Goal: Information Seeking & Learning: Find contact information

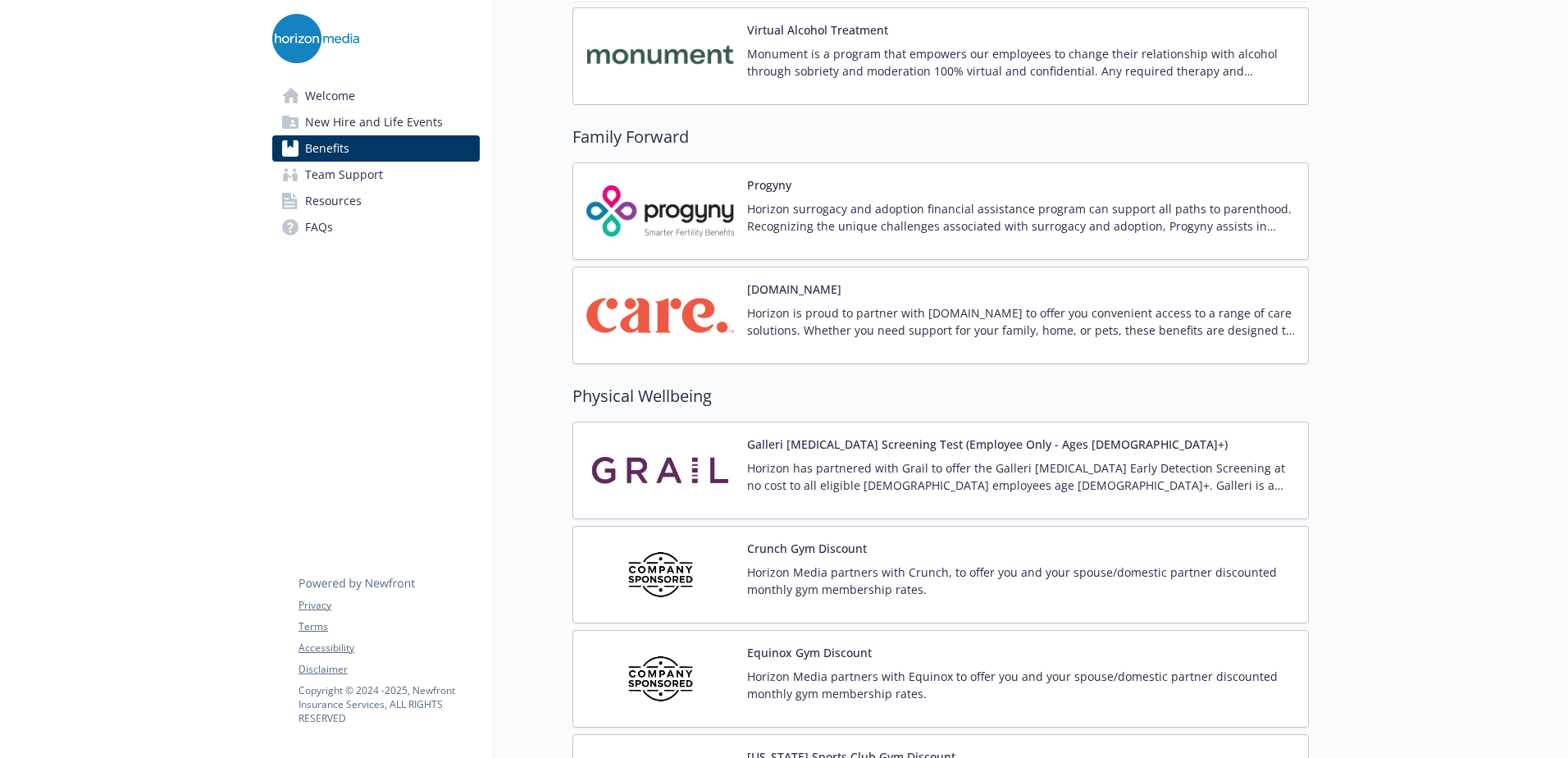
scroll to position [3340, 0]
click at [783, 458] on div "Galleri [MEDICAL_DATA] Screening Test (Employee Only - Ages [DEMOGRAPHIC_DATA]+)" at bounding box center [1020, 470] width 548 height 70
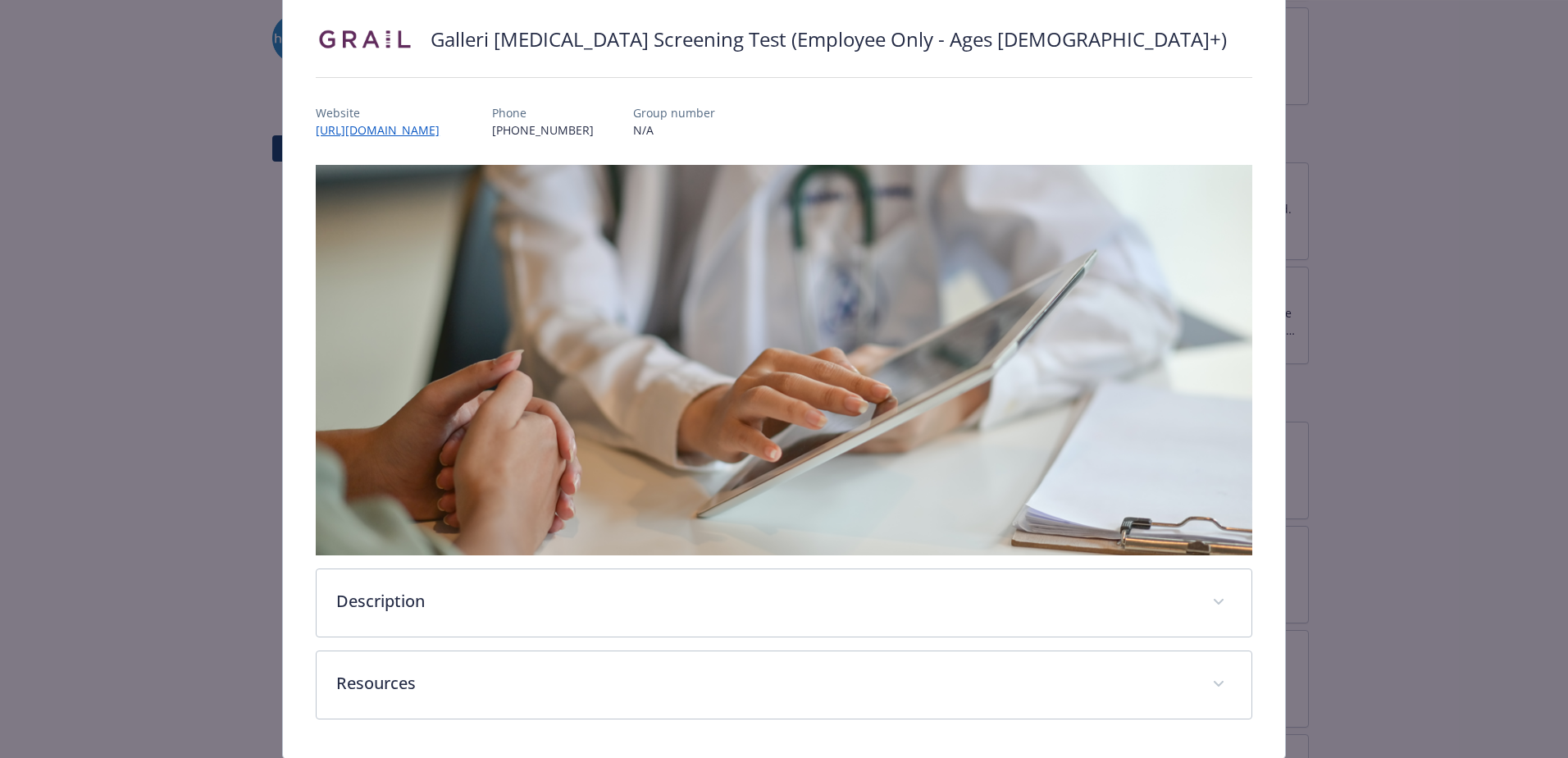
scroll to position [177, 0]
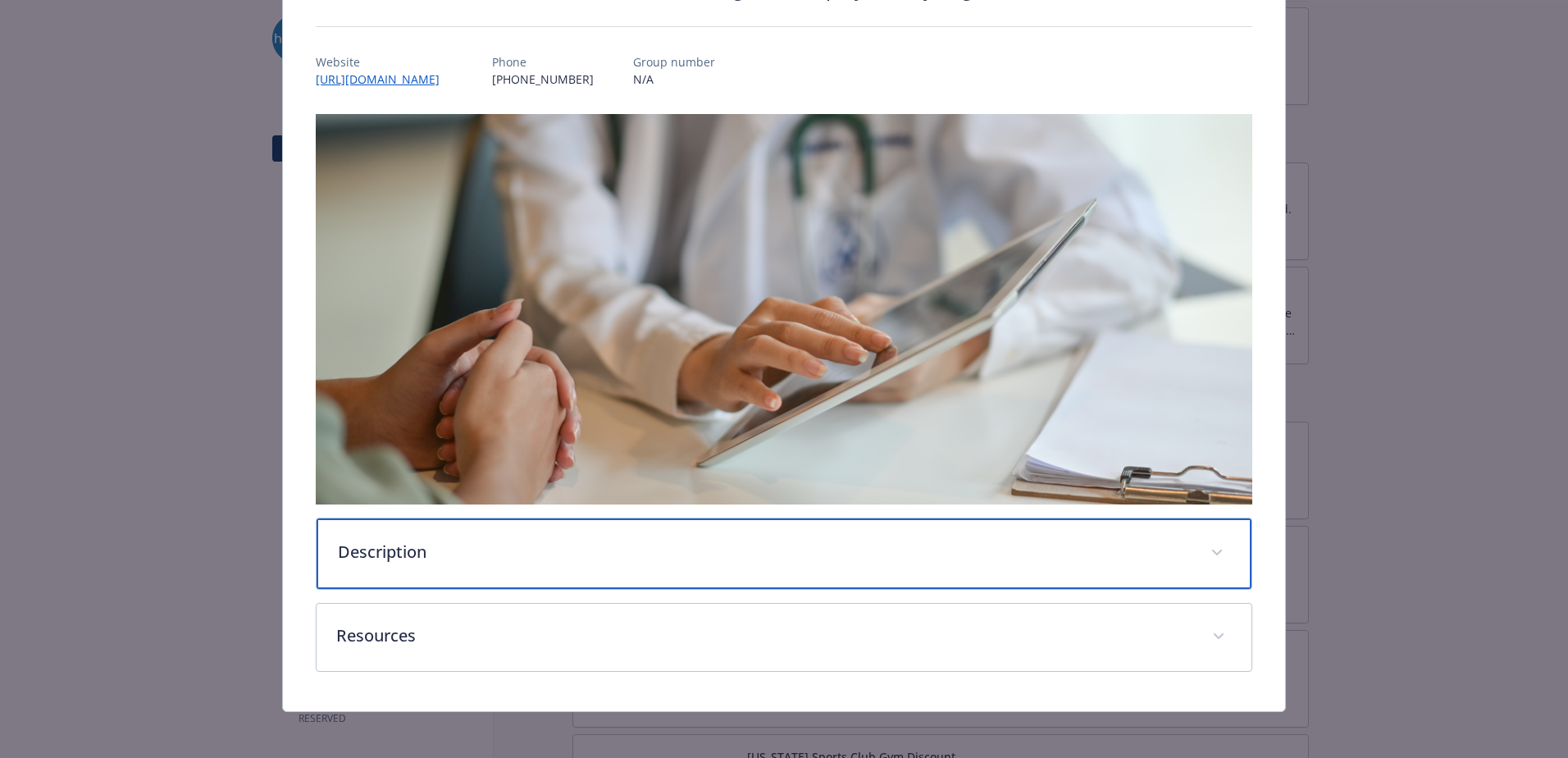
click at [437, 547] on p "Description" at bounding box center [764, 552] width 853 height 25
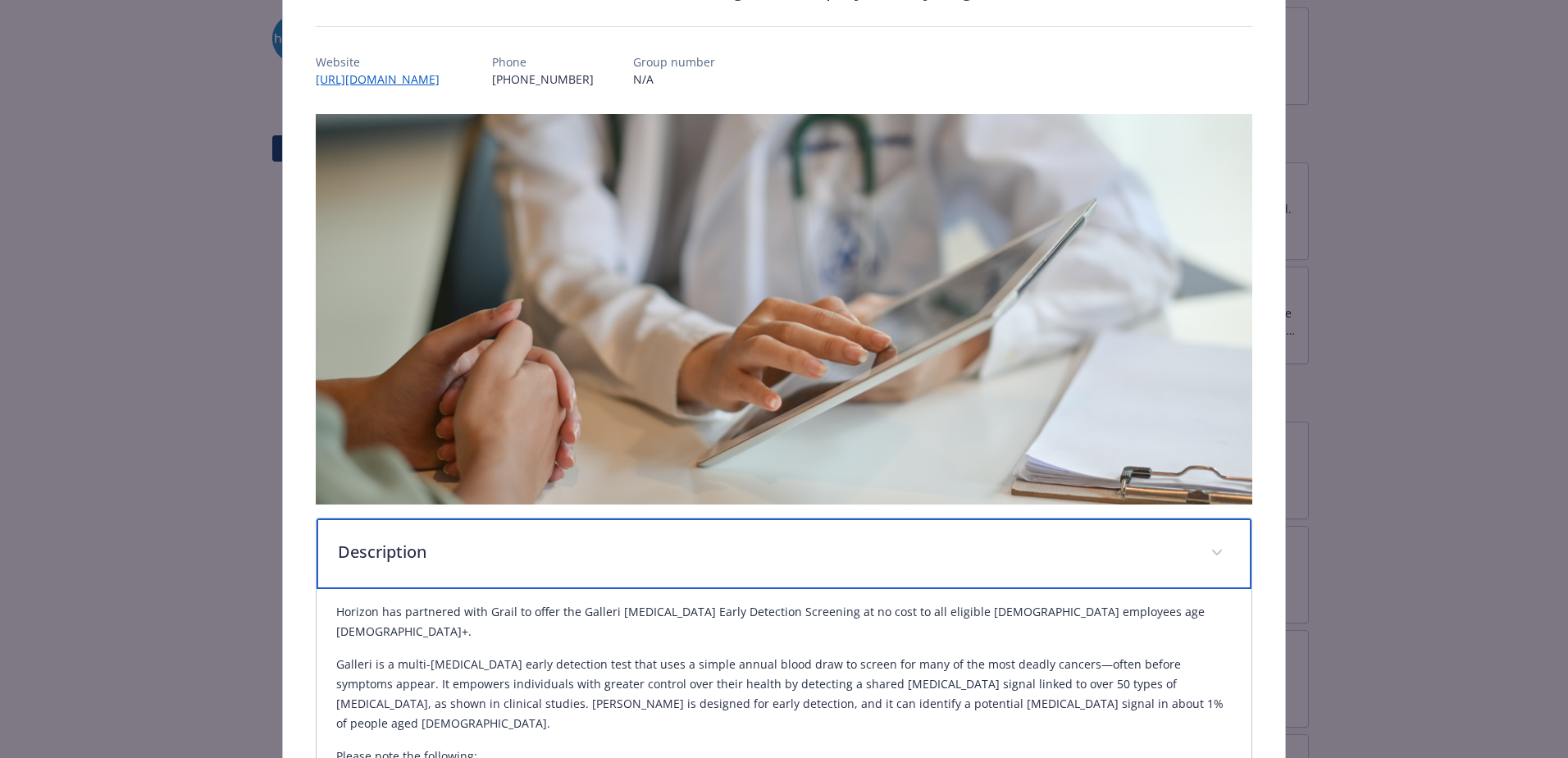
scroll to position [259, 0]
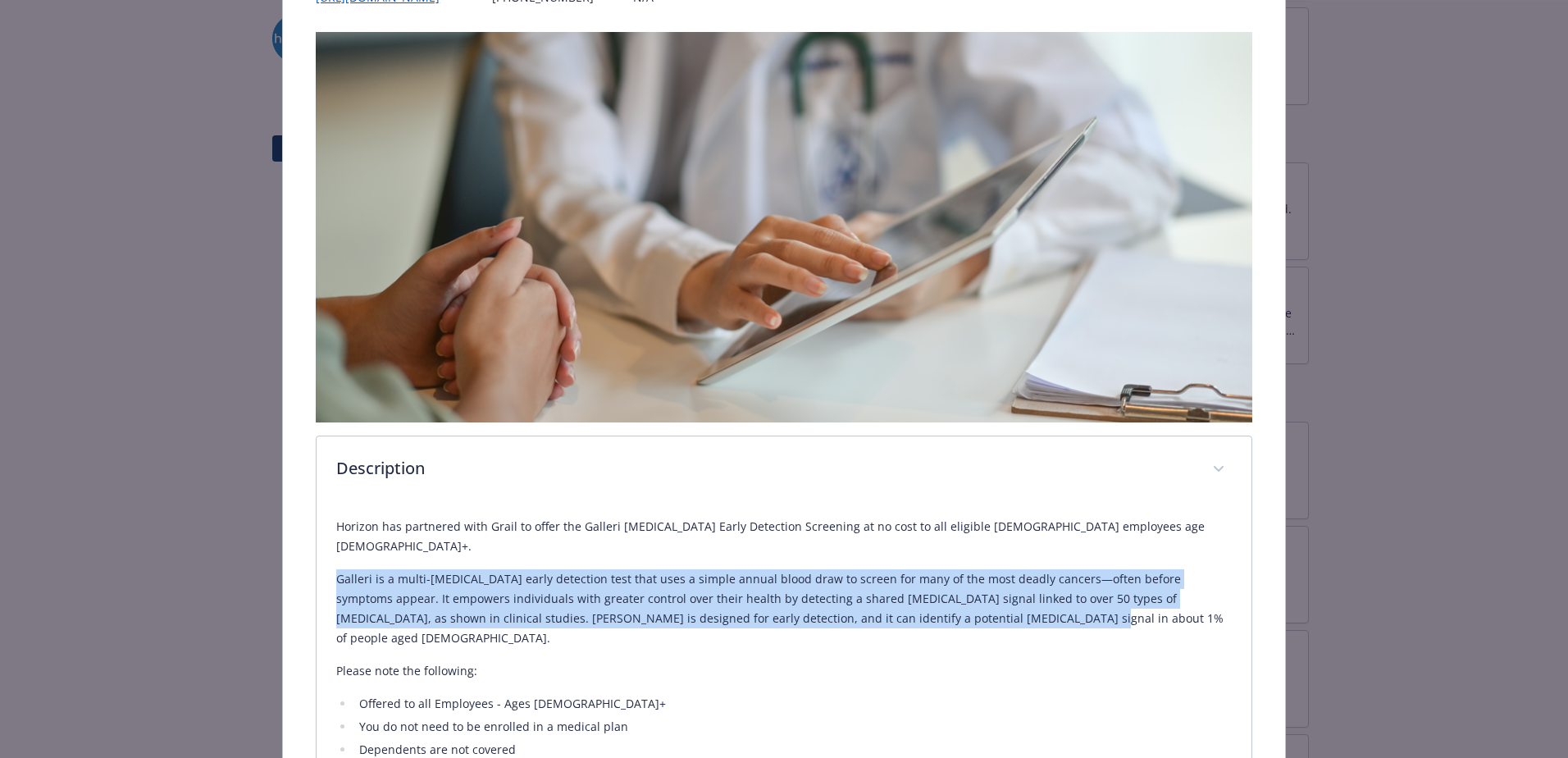
drag, startPoint x: 336, startPoint y: 556, endPoint x: 905, endPoint y: 598, distance: 570.5
click at [905, 598] on p "Galleri is a multi-[MEDICAL_DATA] early detection test that uses a simple annua…" at bounding box center [784, 608] width 895 height 79
copy p "Galleri is a multi-[MEDICAL_DATA] early detection test that uses a simple annua…"
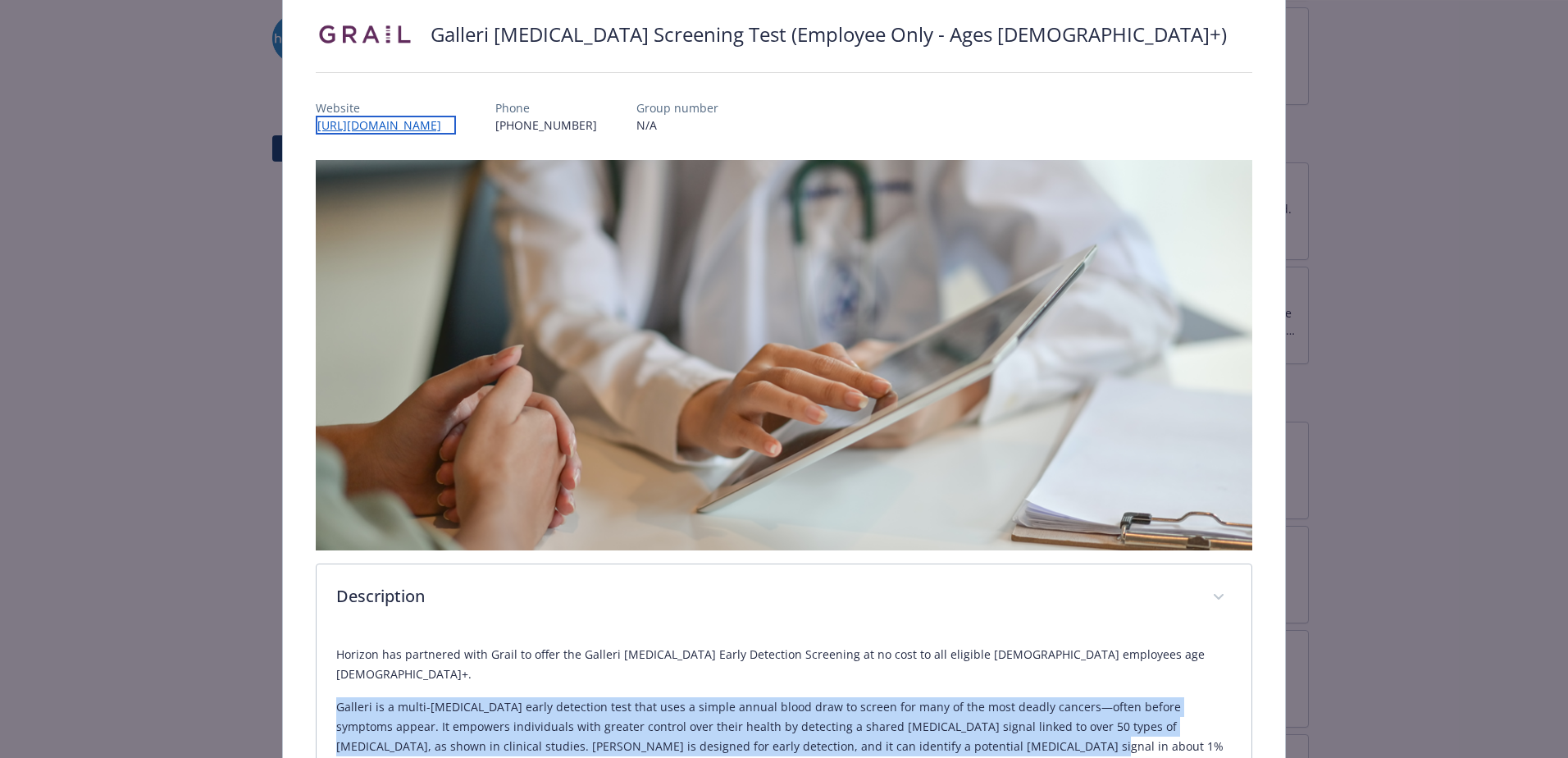
scroll to position [132, 0]
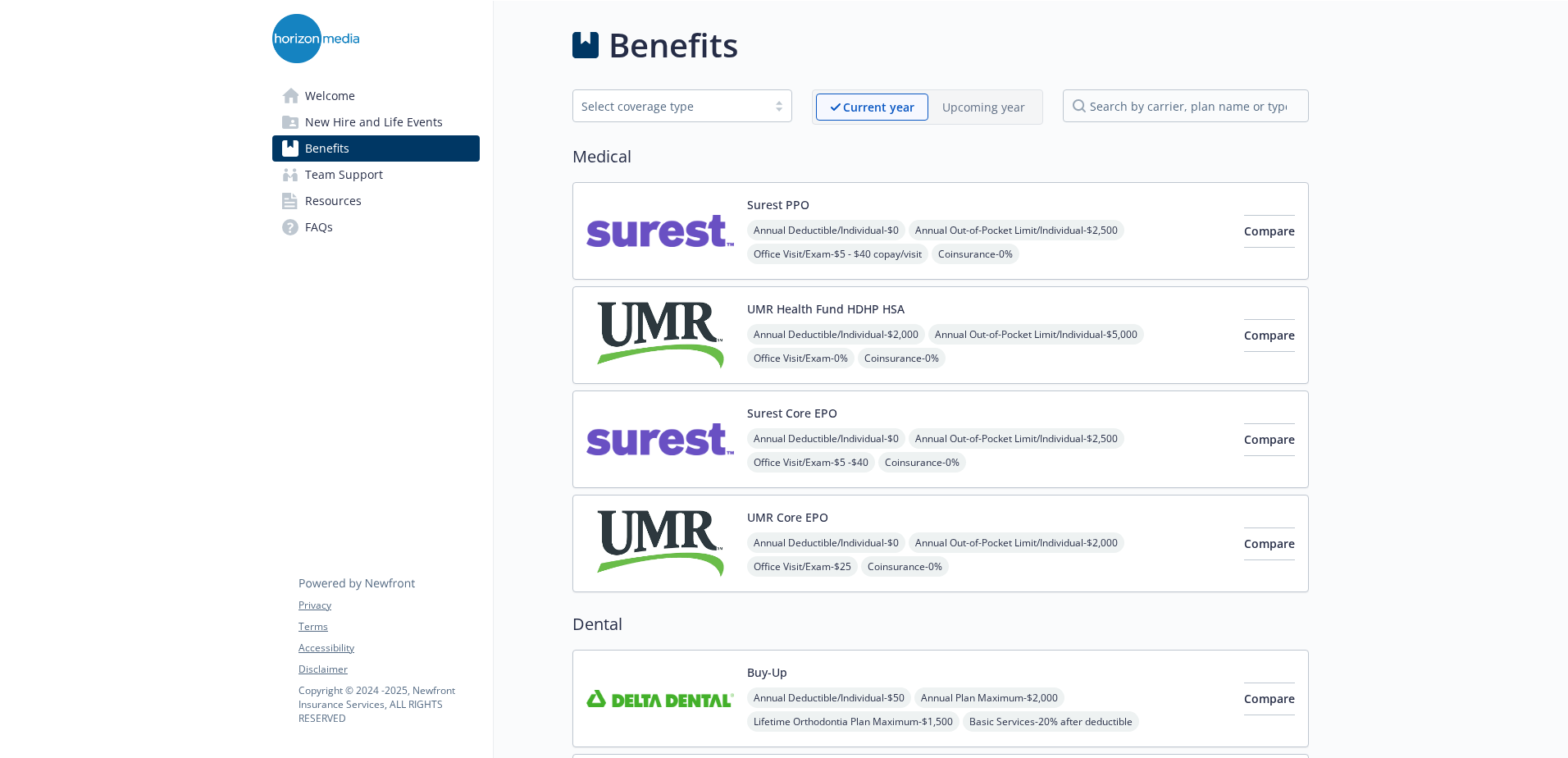
click at [866, 212] on div "Surest PPO Annual Deductible/Individual - $0 Annual Out-of-Pocket Limit/Individ…" at bounding box center [988, 231] width 484 height 70
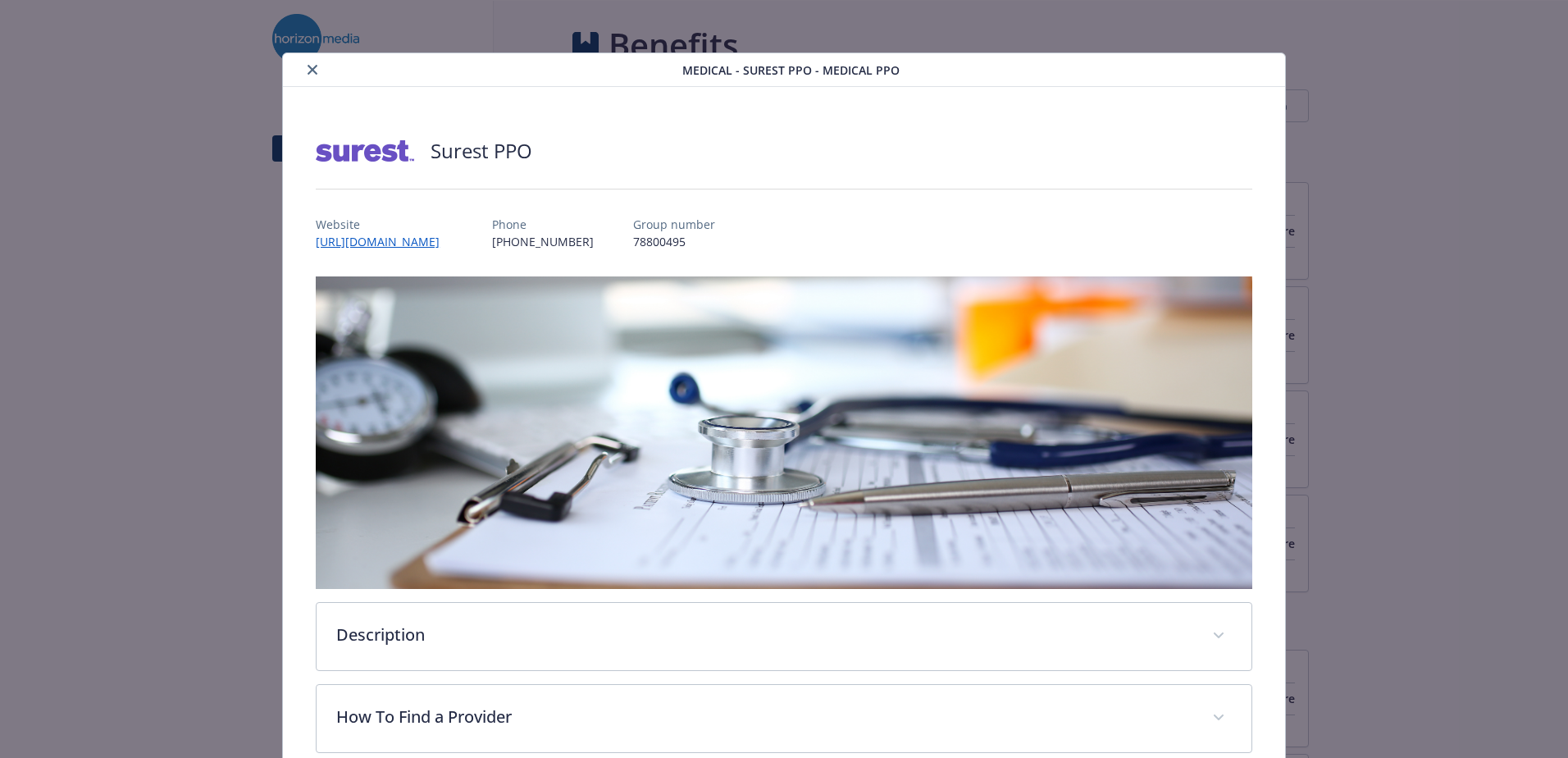
scroll to position [49, 0]
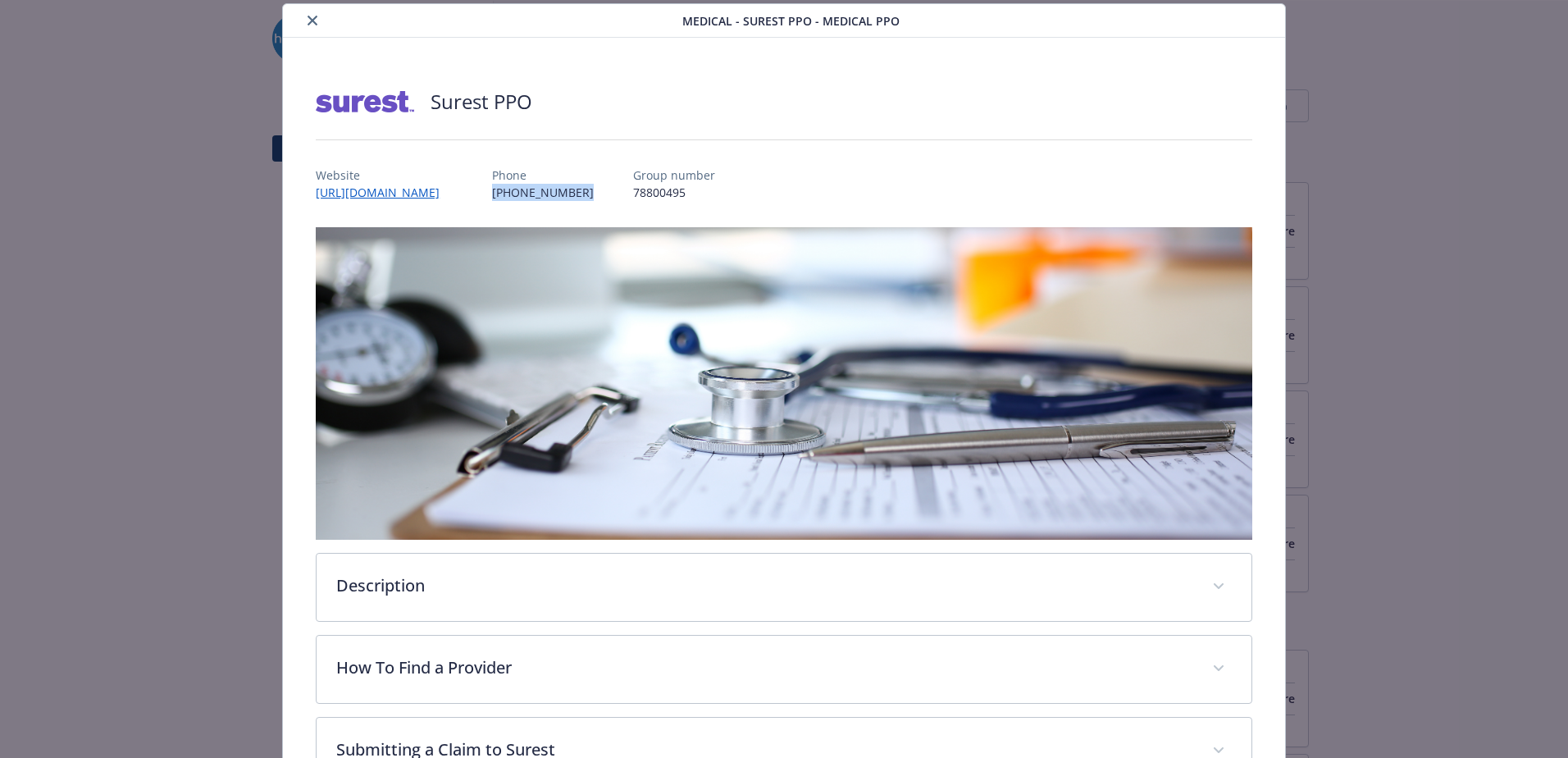
drag, startPoint x: 611, startPoint y: 197, endPoint x: 532, endPoint y: 192, distance: 79.2
click at [532, 192] on div "Website [URL][DOMAIN_NAME] Phone [PHONE_NUMBER] Group number 78800495" at bounding box center [784, 177] width 937 height 47
copy p "[PHONE_NUMBER]"
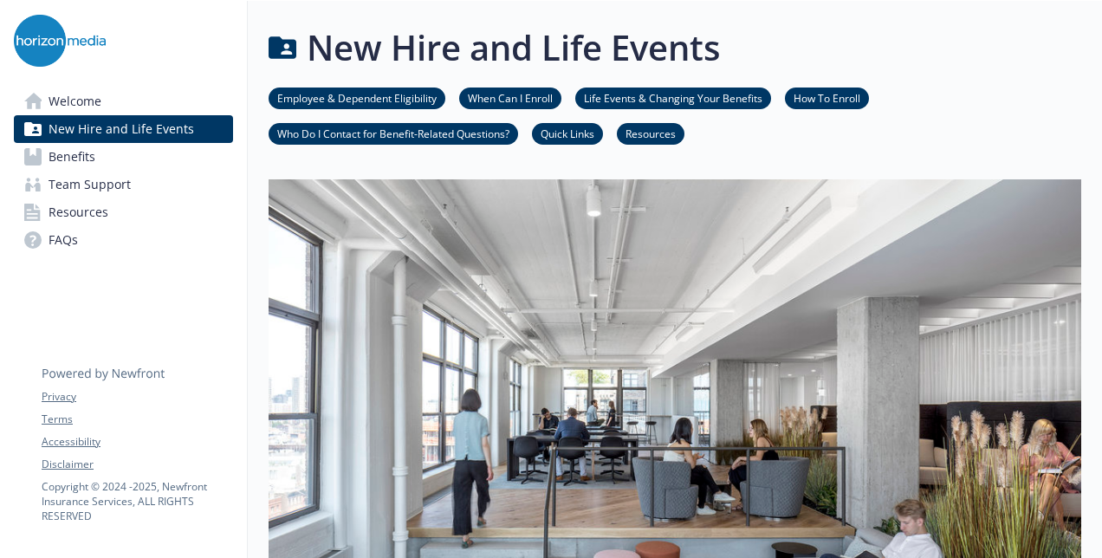
click at [122, 163] on link "Benefits" at bounding box center [123, 157] width 219 height 28
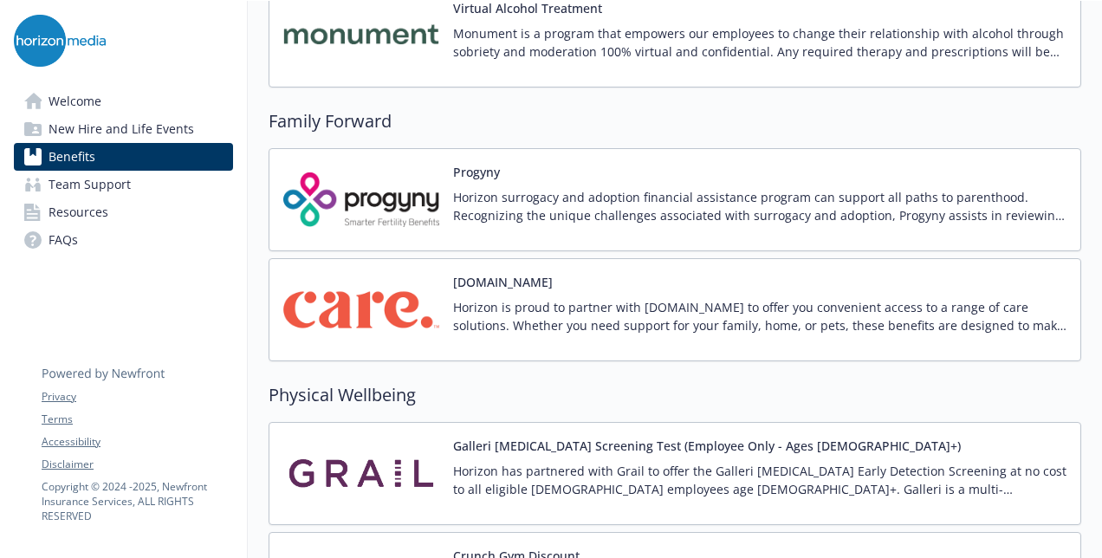
click at [712, 273] on div "Care.com Horizon is proud to partner with Care.com to offer you convenient acce…" at bounding box center [760, 310] width 614 height 74
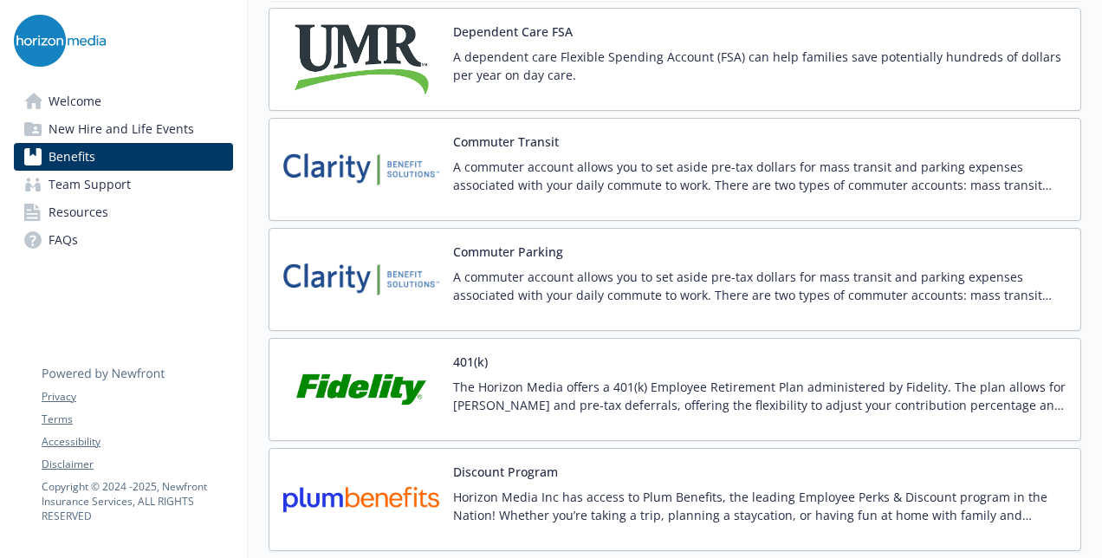
scroll to position [2687, 0]
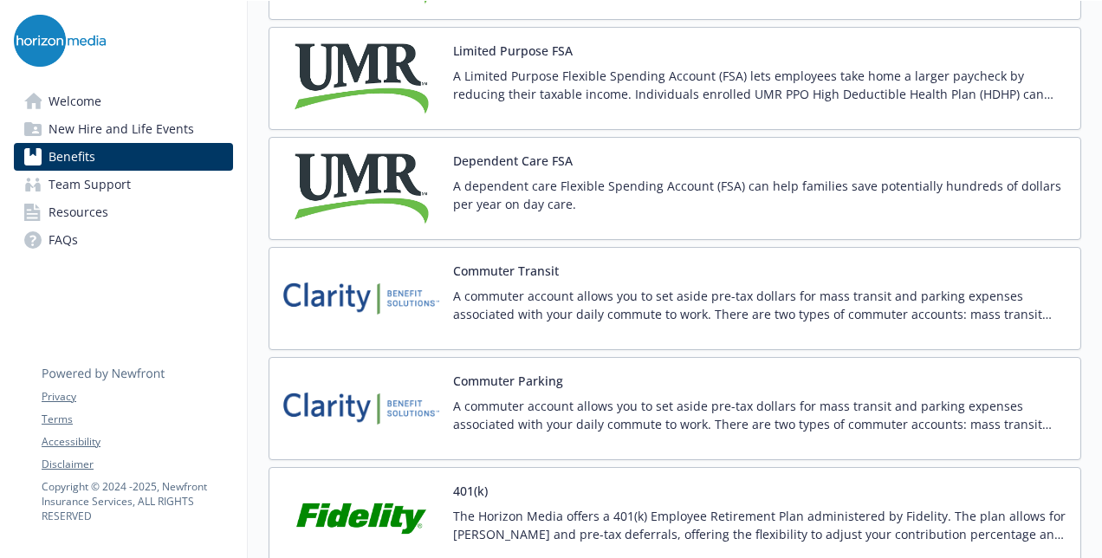
drag, startPoint x: 105, startPoint y: 36, endPoint x: 68, endPoint y: 38, distance: 36.4
click at [105, 36] on img at bounding box center [60, 41] width 92 height 52
click at [59, 38] on img at bounding box center [60, 41] width 92 height 52
click at [104, 107] on link "Welcome" at bounding box center [123, 102] width 219 height 28
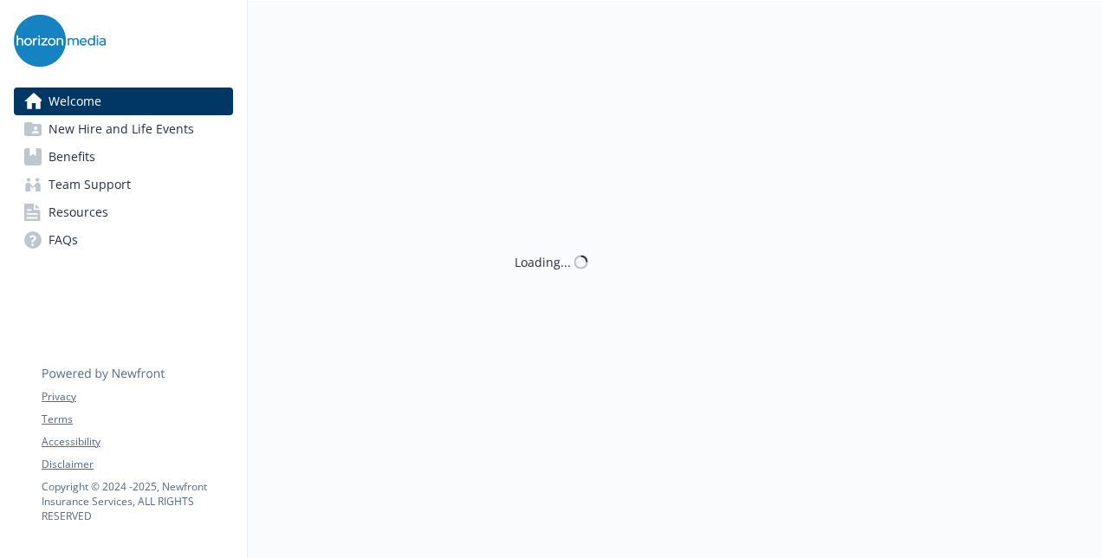
scroll to position [744, 0]
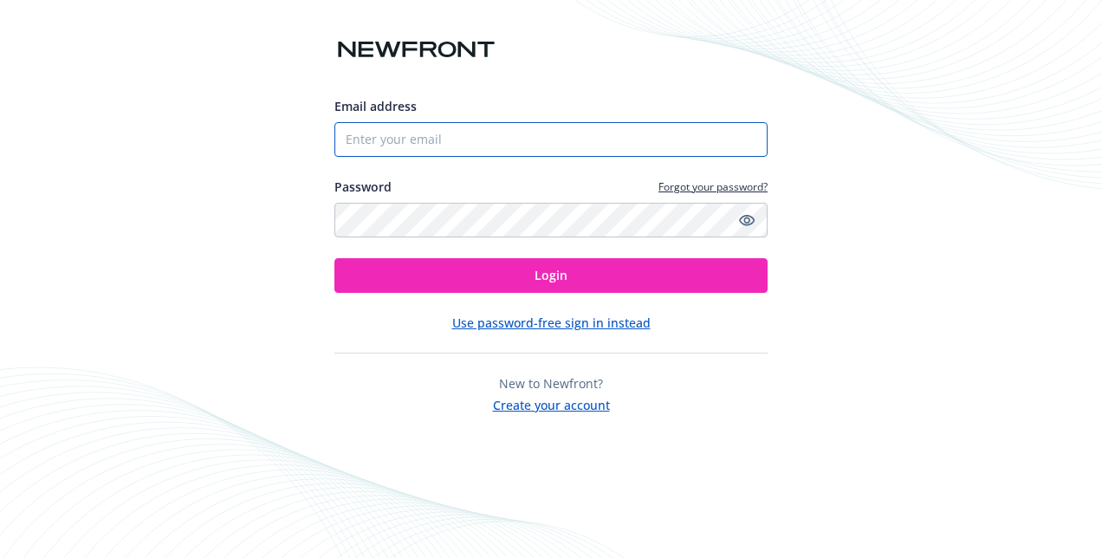
type input "rcease@horizonmedia.com"
